Goal: Information Seeking & Learning: Learn about a topic

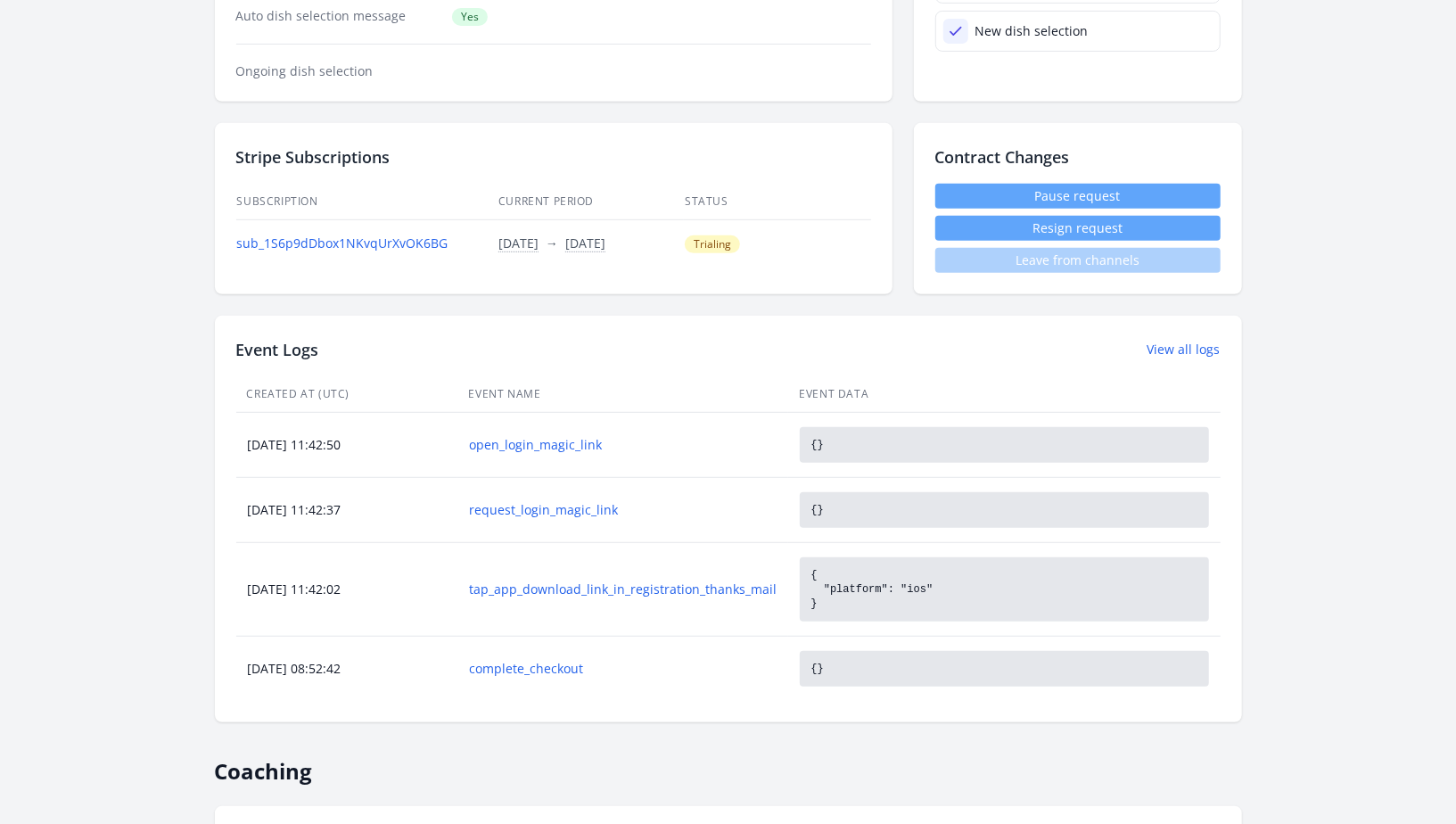
scroll to position [267, 0]
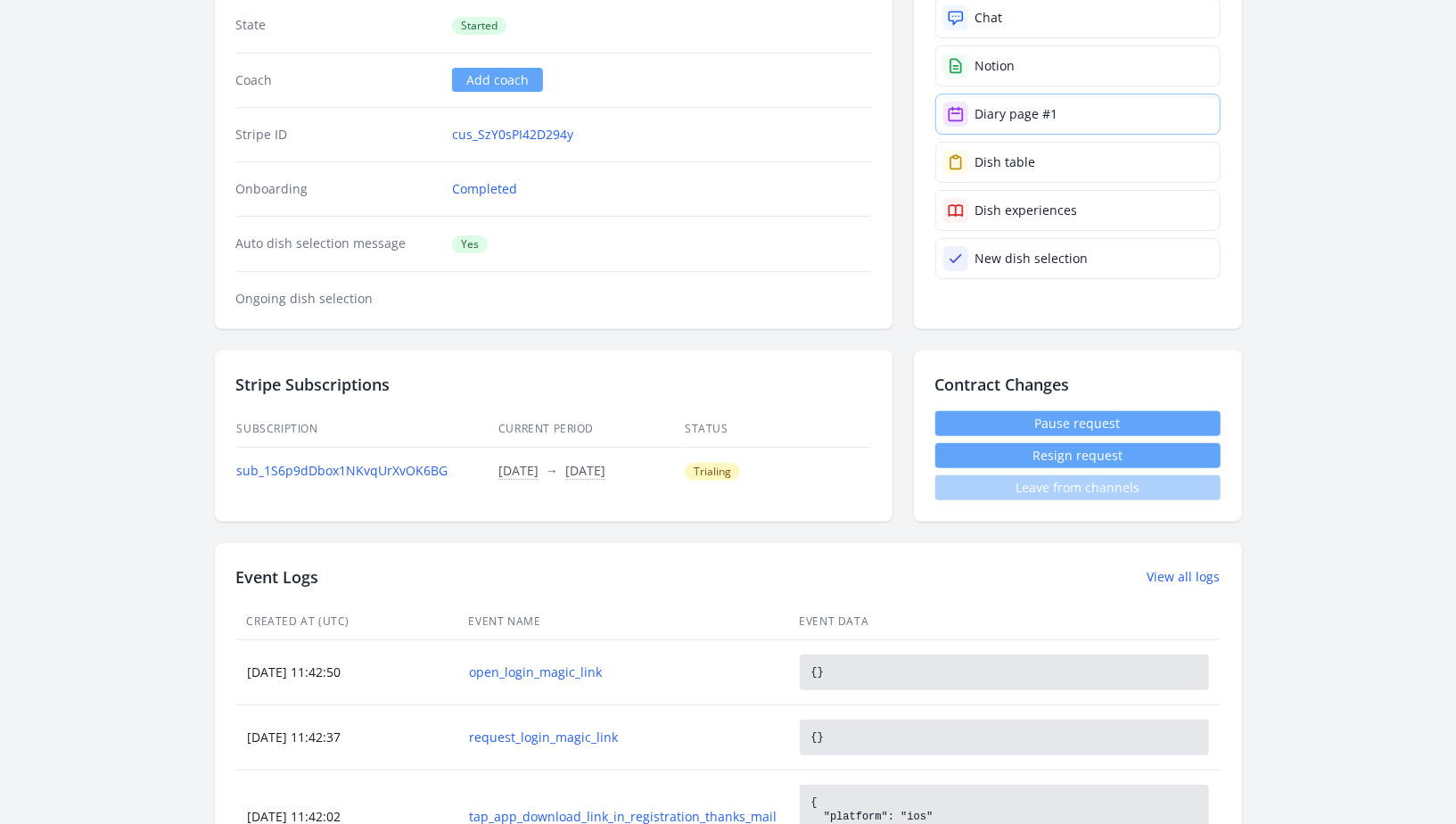
click at [1067, 97] on link "Diary page #1" at bounding box center [1078, 114] width 285 height 41
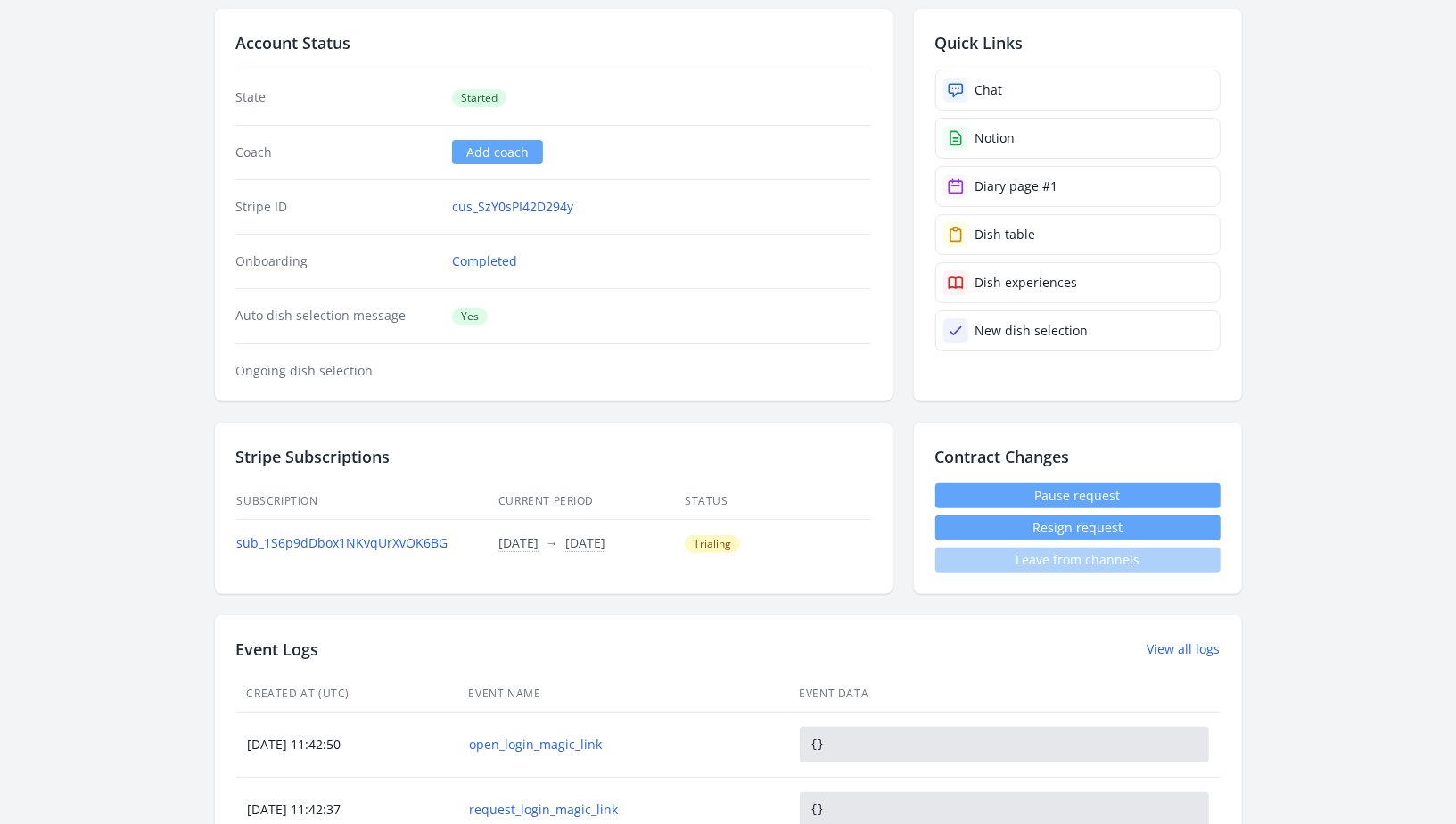
scroll to position [0, 0]
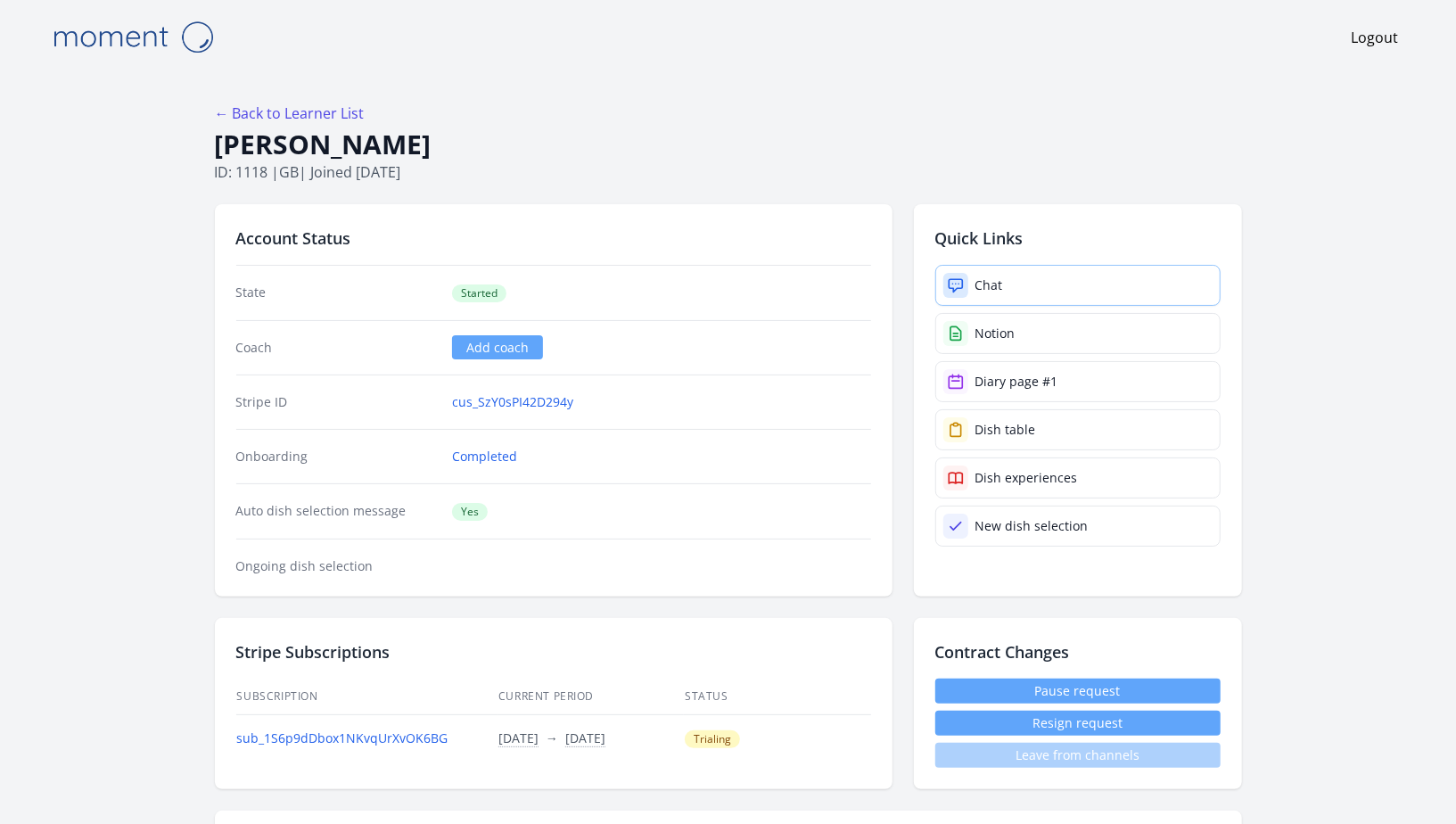
click at [1028, 289] on link "Chat" at bounding box center [1078, 285] width 285 height 41
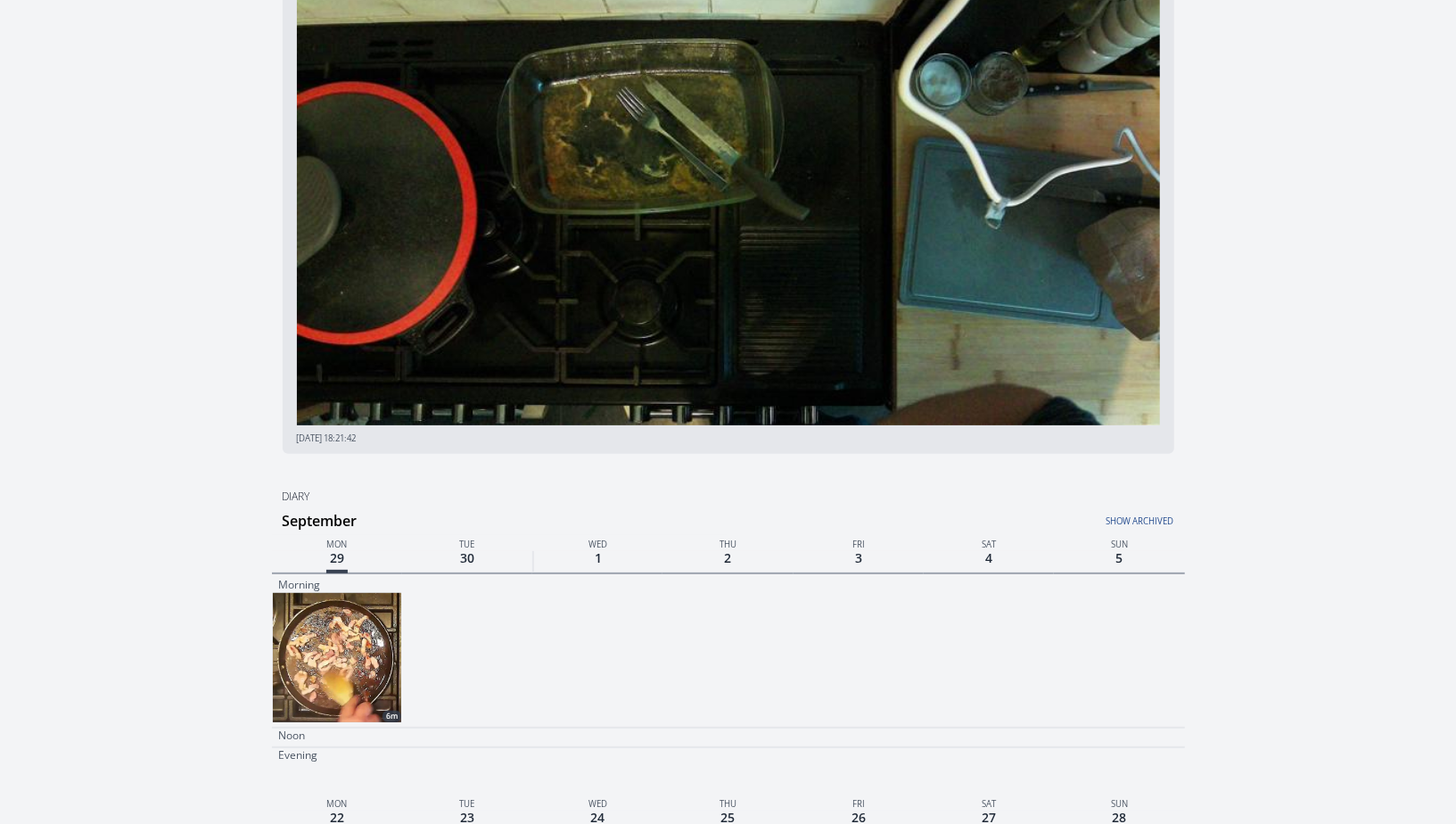
scroll to position [457, 0]
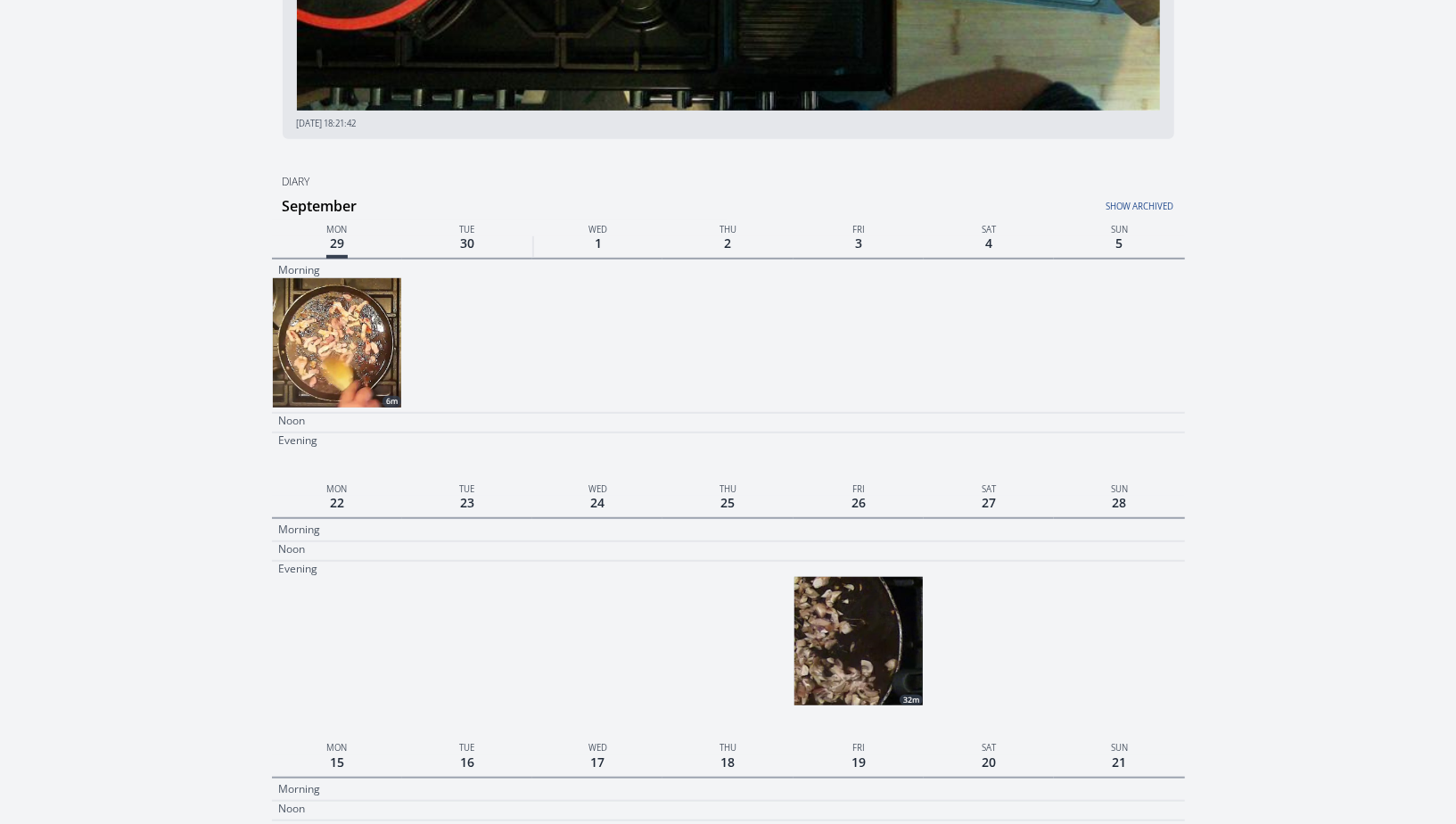
click at [335, 310] on img at bounding box center [337, 342] width 129 height 129
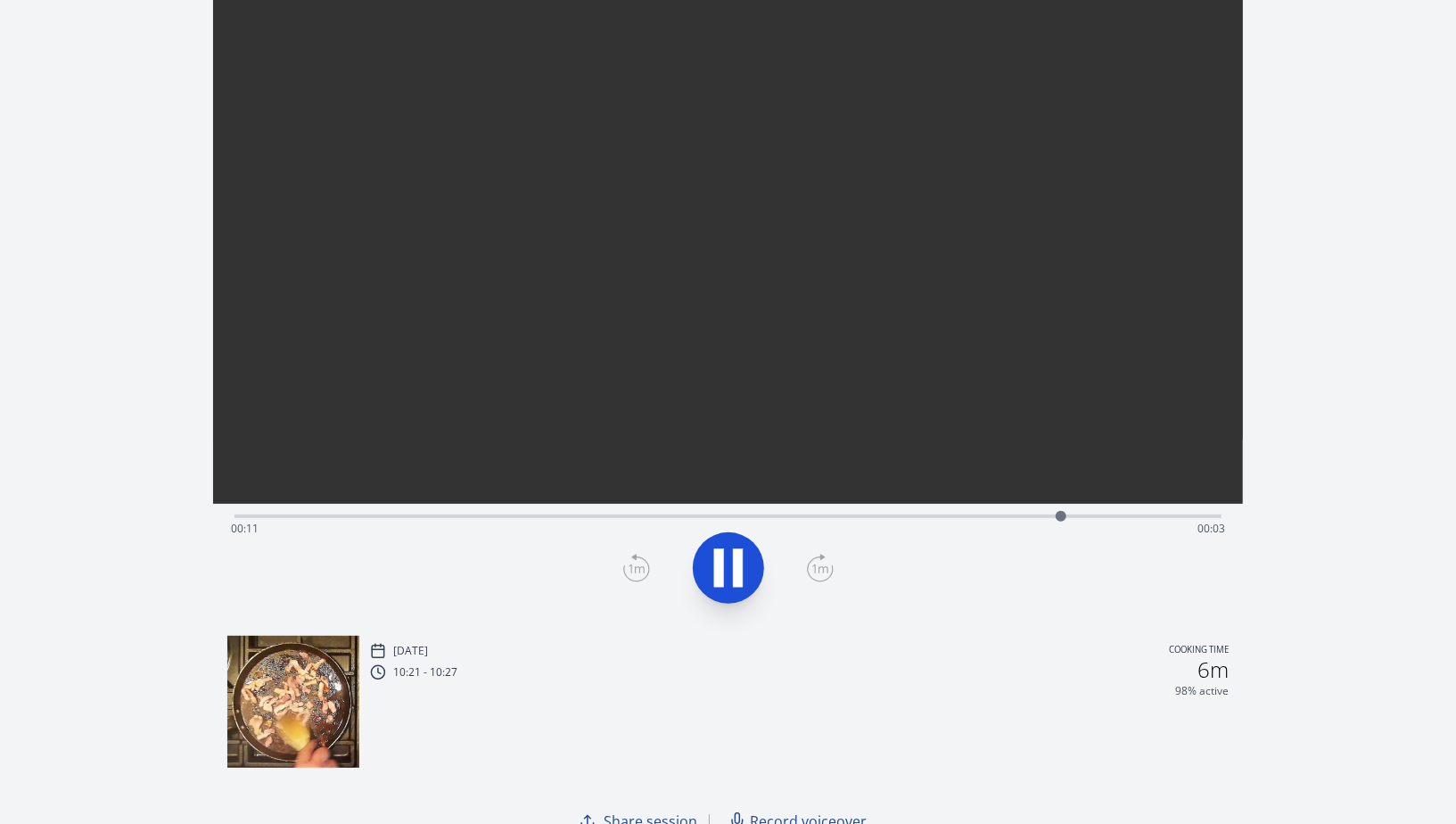
scroll to position [131, 0]
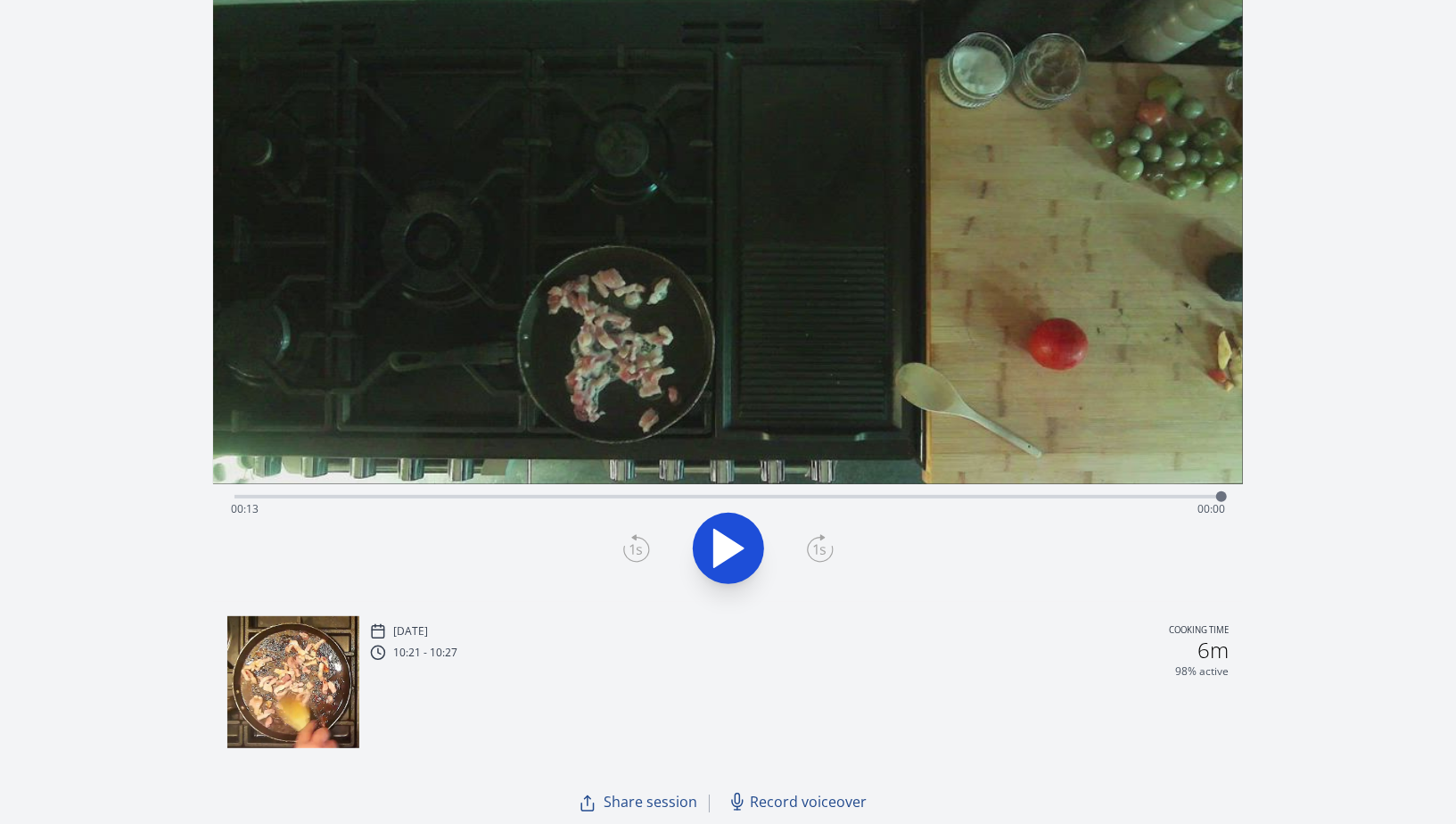
scroll to position [457, 0]
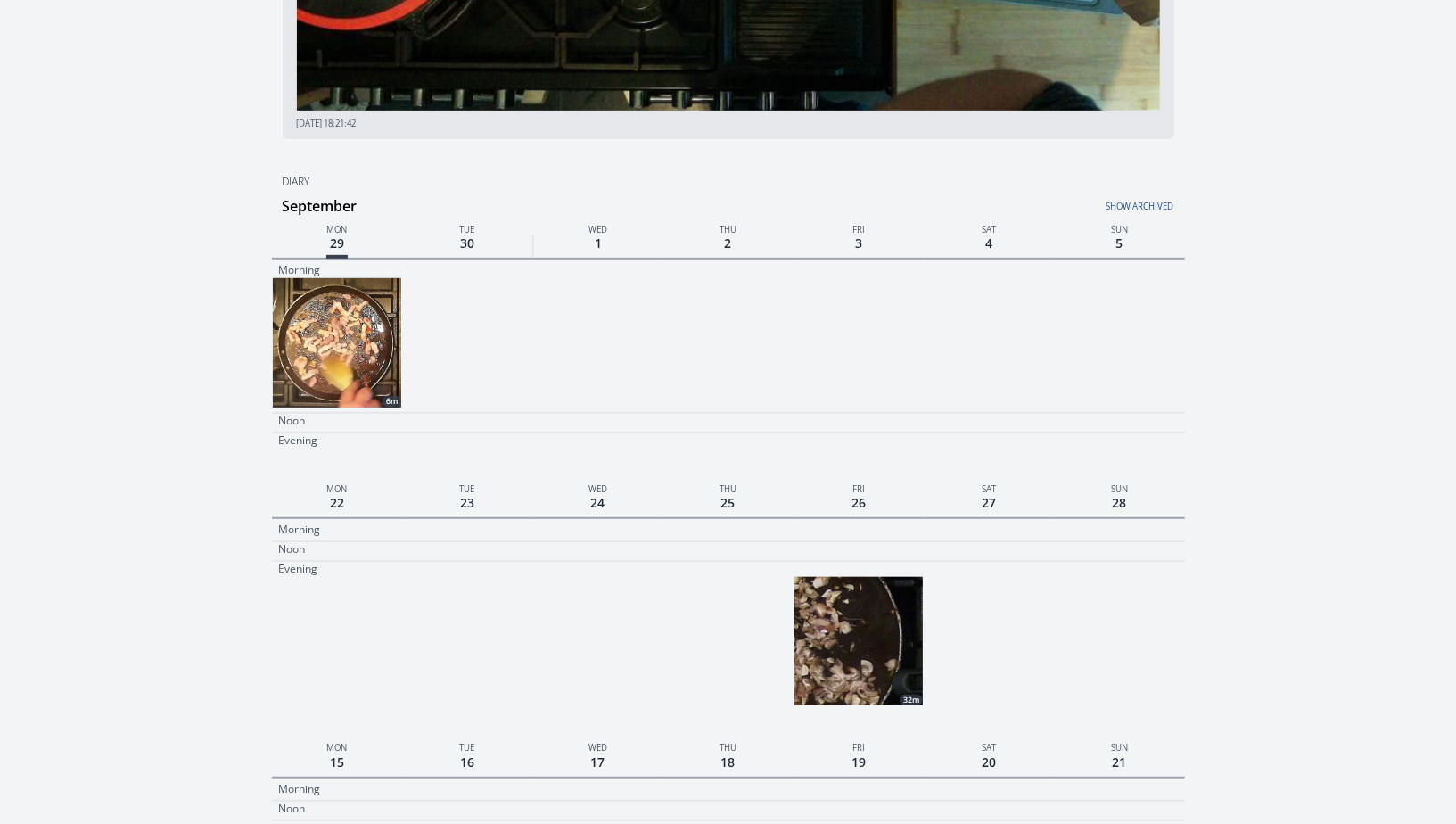
click at [822, 651] on img at bounding box center [858, 641] width 129 height 129
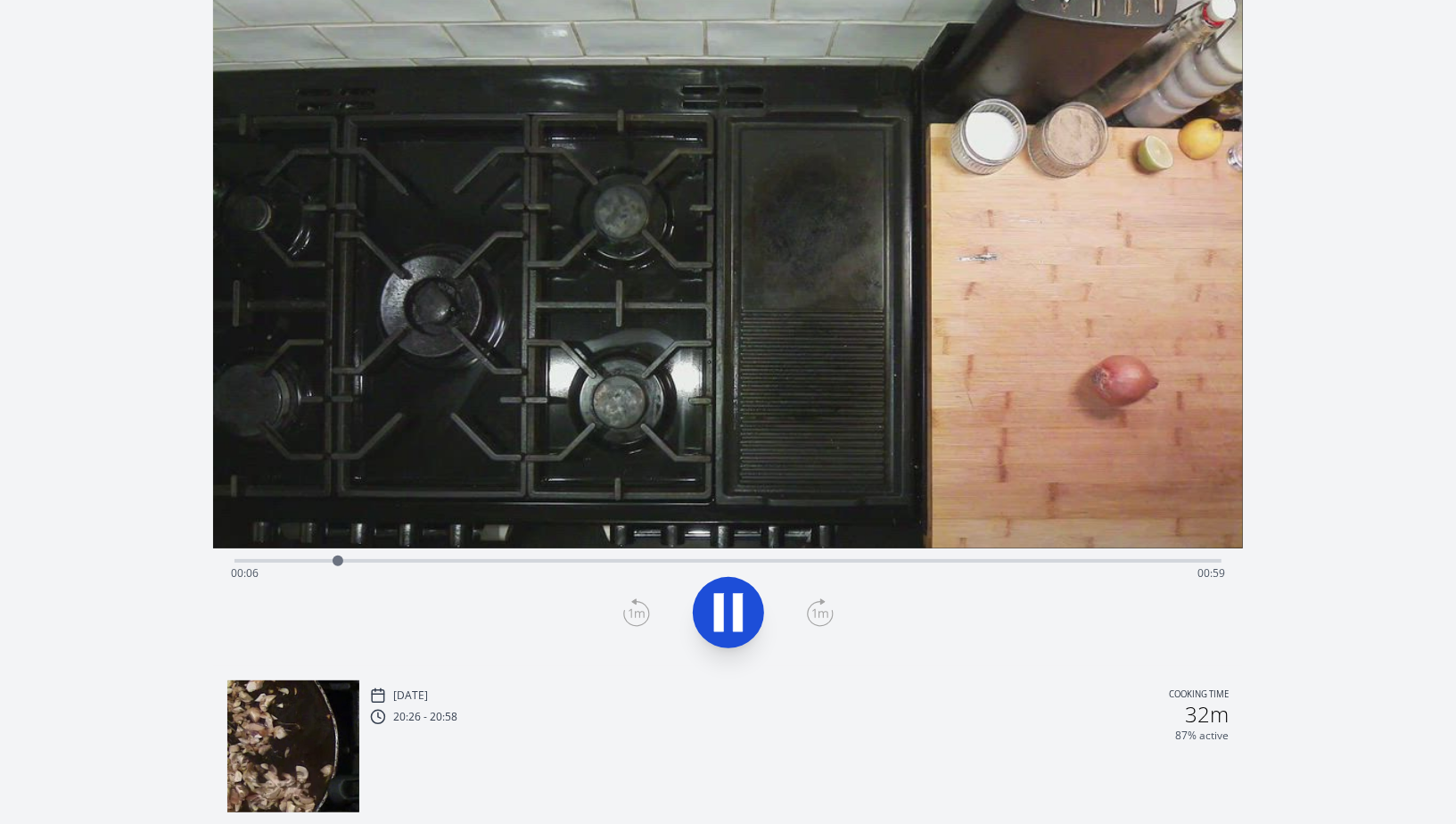
scroll to position [131, 0]
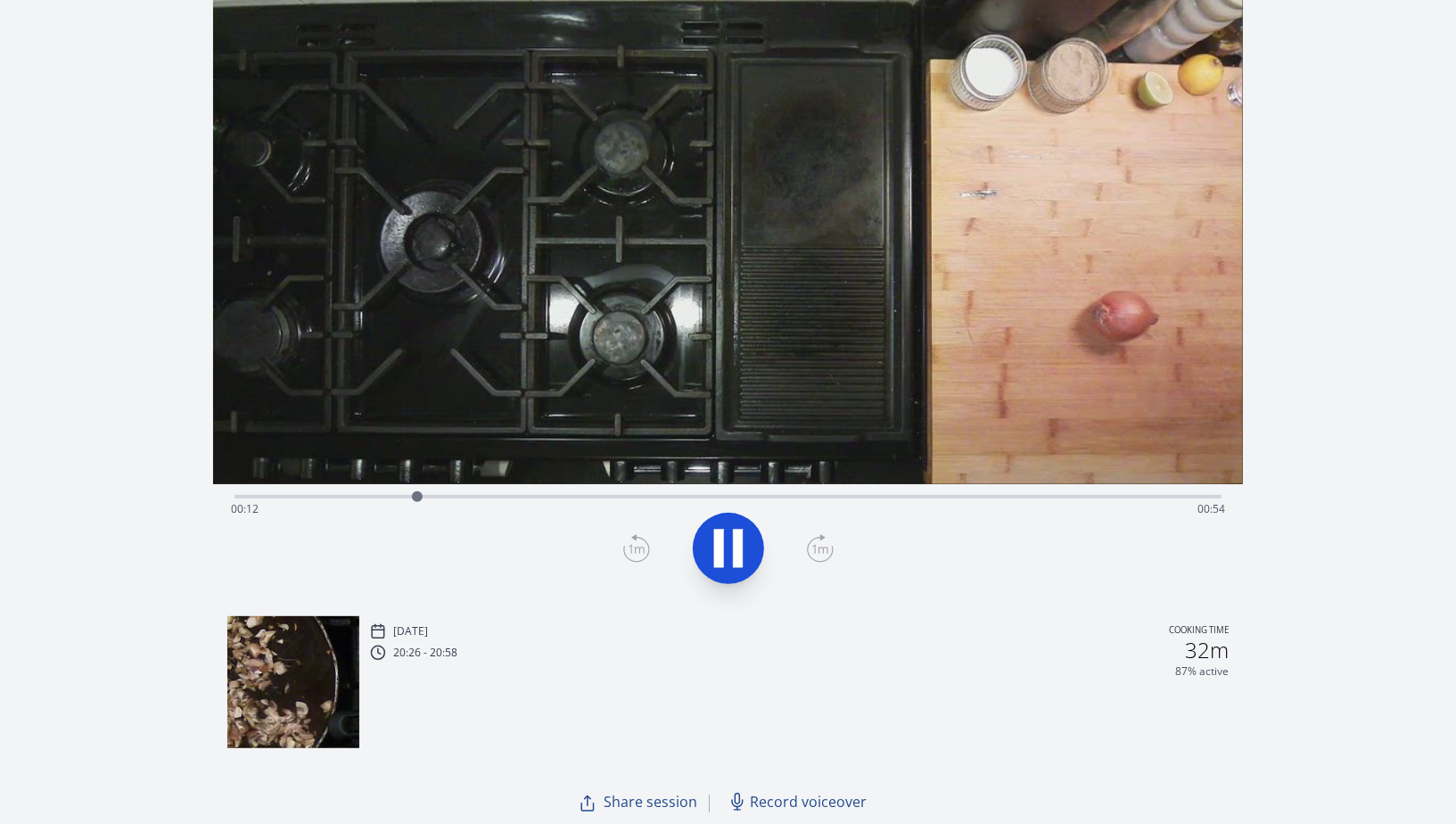
click at [740, 546] on icon at bounding box center [738, 548] width 10 height 38
click at [737, 543] on icon at bounding box center [728, 548] width 30 height 37
click at [517, 493] on div "Time elapsed: 00:13 Time remaining: 00:53" at bounding box center [728, 495] width 987 height 21
click at [644, 495] on div "Time elapsed: 00:19 Time remaining: 00:47" at bounding box center [728, 509] width 995 height 29
click at [771, 497] on div "Time elapsed: 00:27 Time remaining: 00:38" at bounding box center [728, 509] width 995 height 29
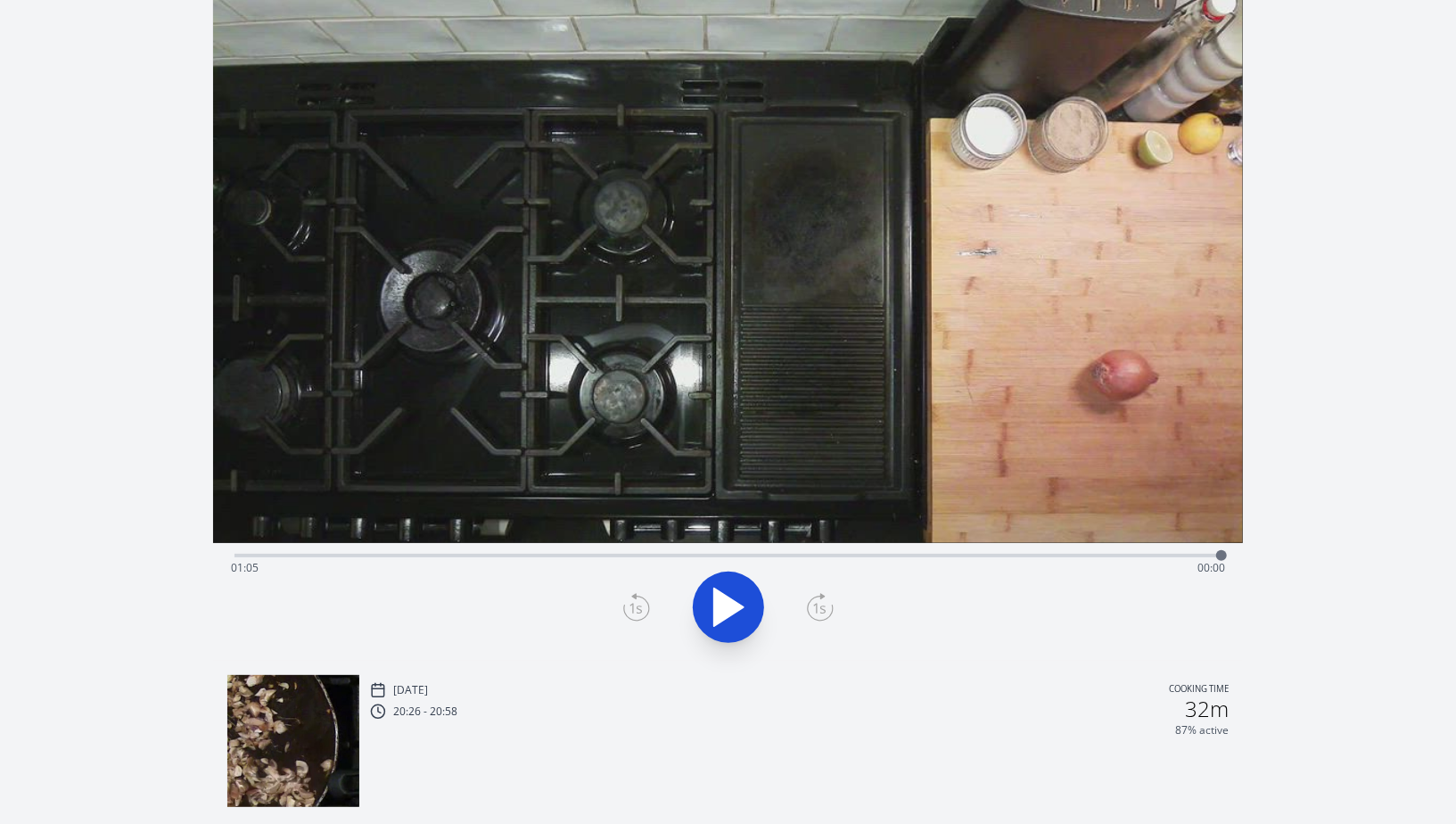
scroll to position [0, 0]
